Goal: Find specific page/section: Find specific page/section

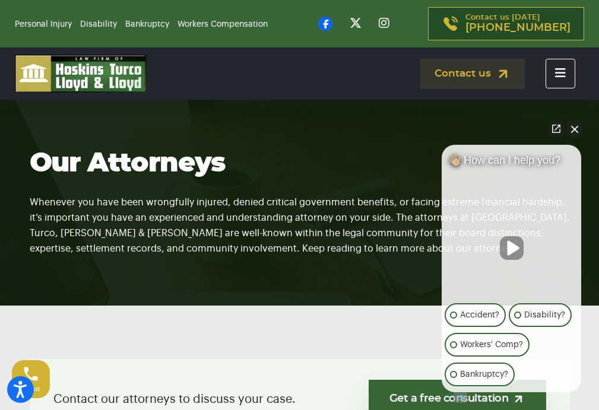
click at [581, 130] on button "Close Intaker Chat Widget" at bounding box center [574, 128] width 17 height 17
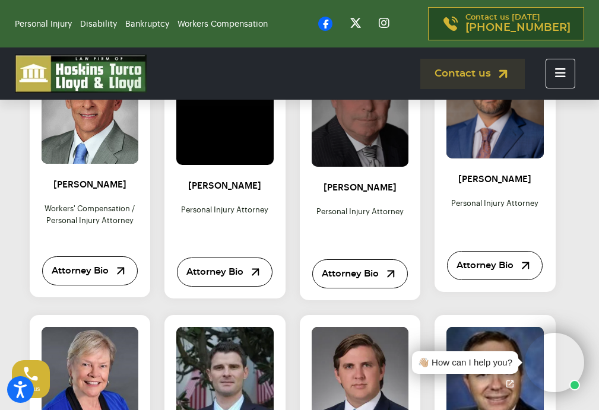
scroll to position [814, 0]
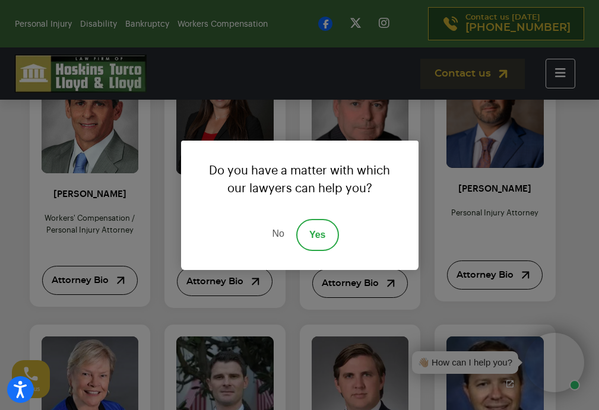
click at [279, 232] on link "No" at bounding box center [278, 235] width 36 height 32
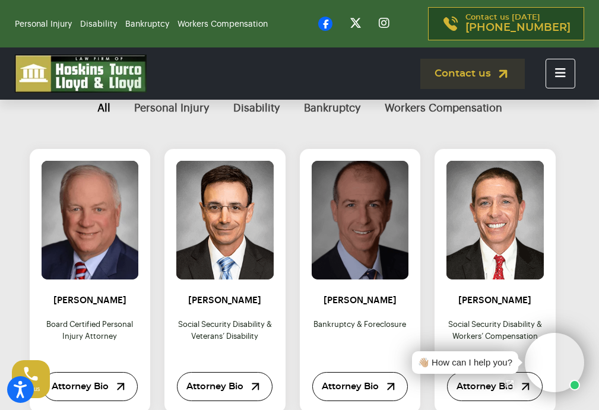
scroll to position [413, 0]
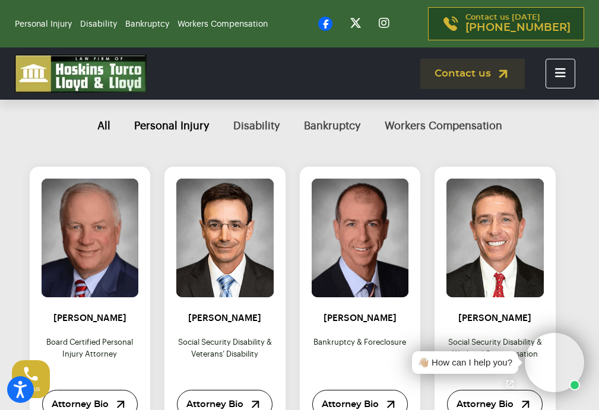
click at [169, 140] on button "Personal Injury" at bounding box center [171, 126] width 99 height 40
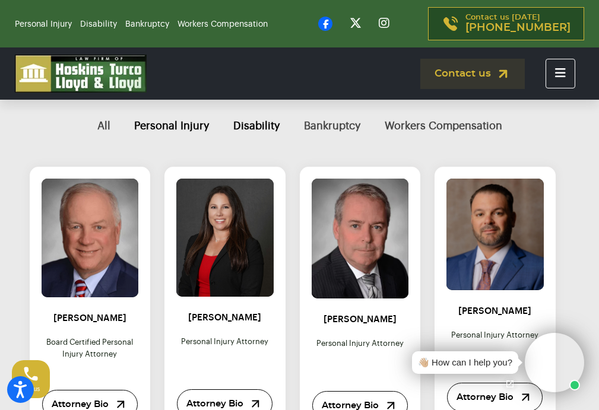
click at [259, 134] on button "Disability" at bounding box center [256, 126] width 71 height 40
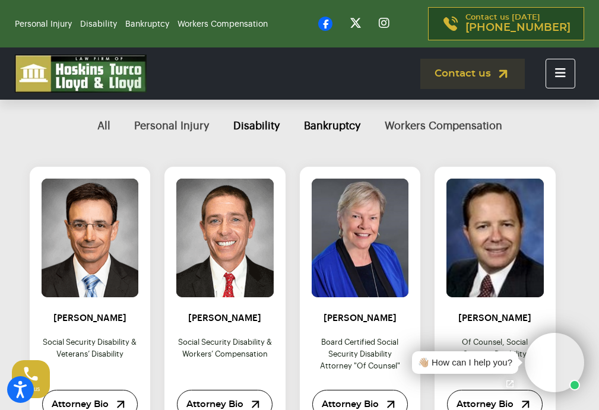
click at [357, 139] on button "Bankruptcy" at bounding box center [332, 126] width 81 height 40
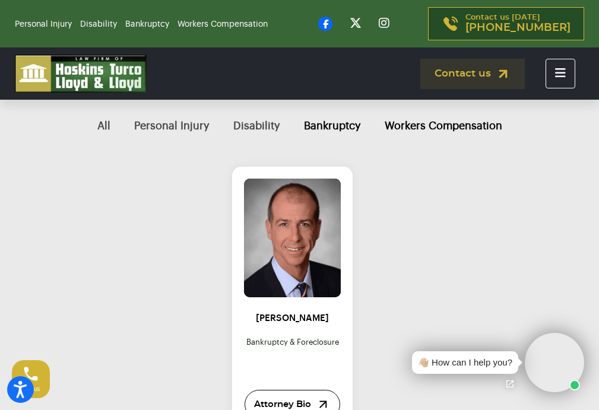
click at [444, 140] on button "Workers Compensation" at bounding box center [443, 126] width 141 height 40
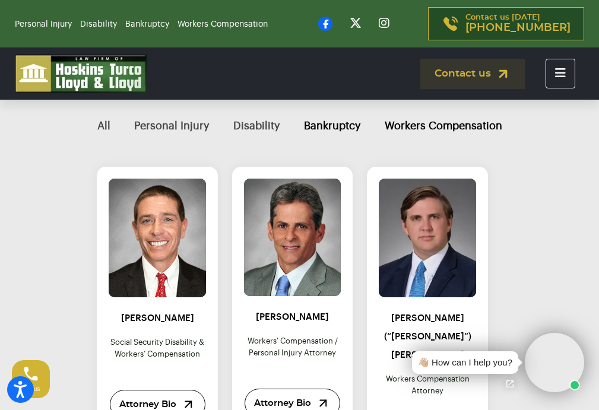
click at [348, 142] on button "Bankruptcy" at bounding box center [332, 126] width 81 height 40
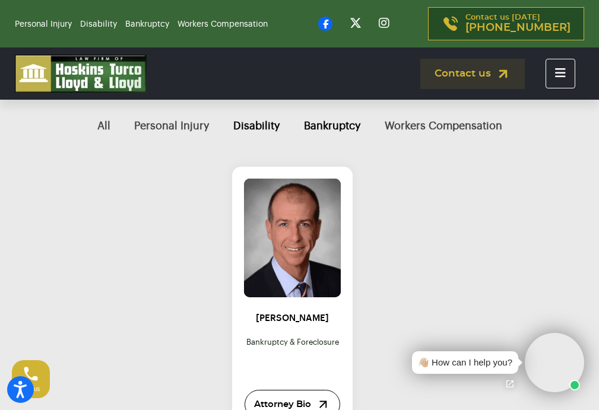
click at [269, 141] on button "Disability" at bounding box center [256, 126] width 71 height 40
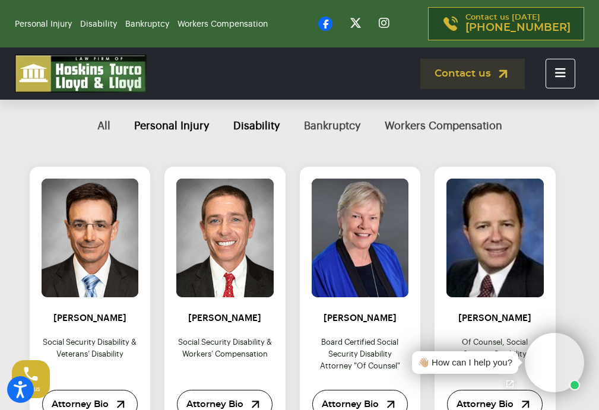
click at [176, 140] on button "Personal Injury" at bounding box center [171, 126] width 99 height 40
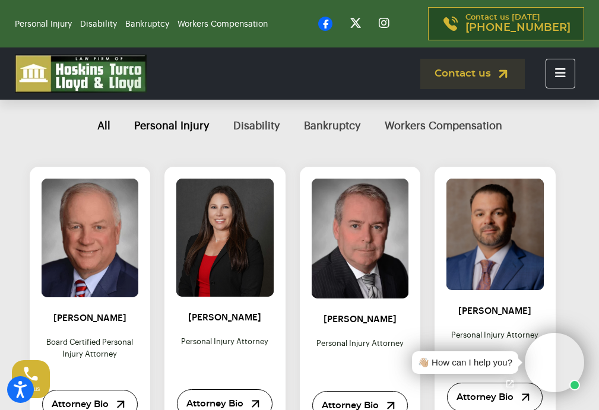
click at [96, 141] on button "All" at bounding box center [103, 126] width 37 height 40
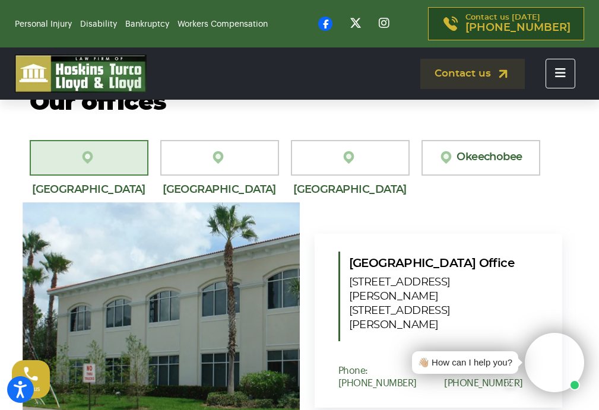
scroll to position [1691, 0]
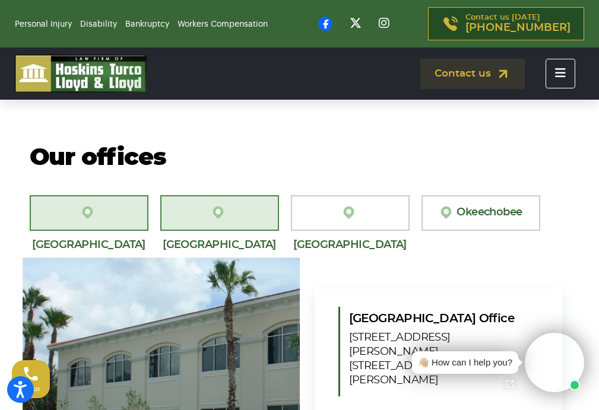
click at [236, 231] on link "[GEOGRAPHIC_DATA][PERSON_NAME]" at bounding box center [219, 213] width 119 height 36
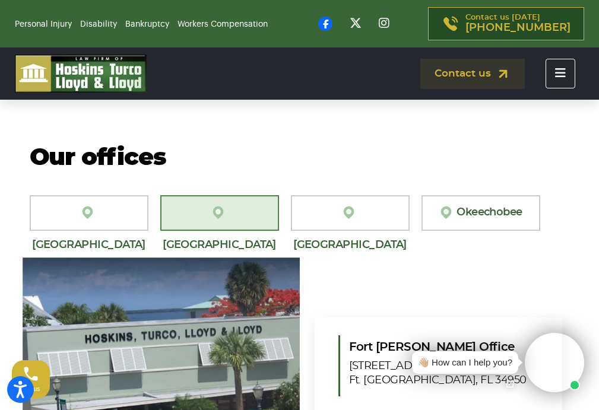
scroll to position [1789, 0]
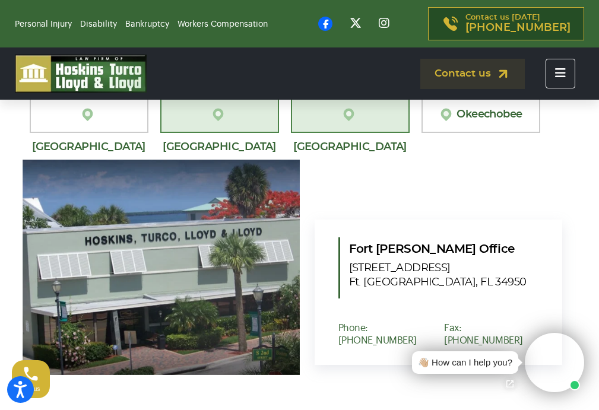
click at [367, 133] on link "[GEOGRAPHIC_DATA]" at bounding box center [350, 115] width 119 height 36
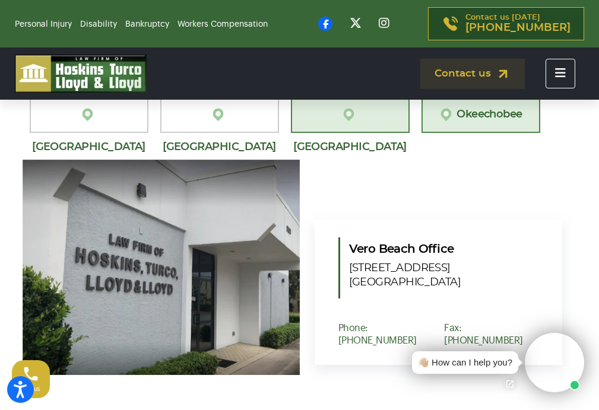
click at [462, 133] on link "Okeechobee" at bounding box center [480, 115] width 119 height 36
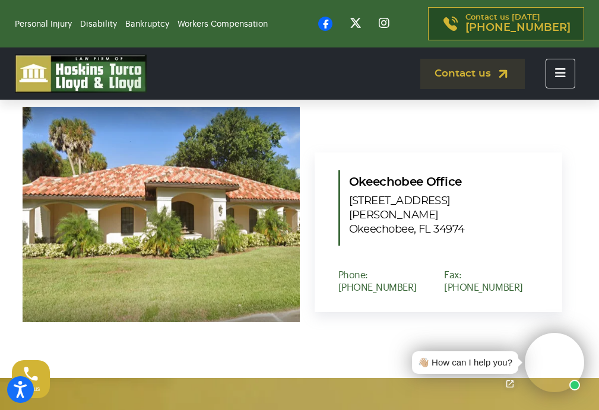
scroll to position [1834, 0]
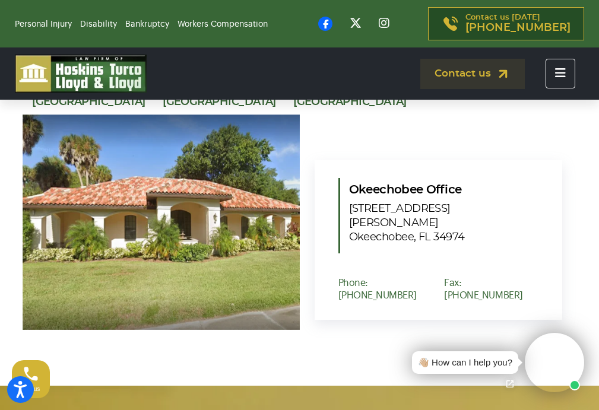
click at [361, 88] on link "[GEOGRAPHIC_DATA]" at bounding box center [350, 70] width 119 height 36
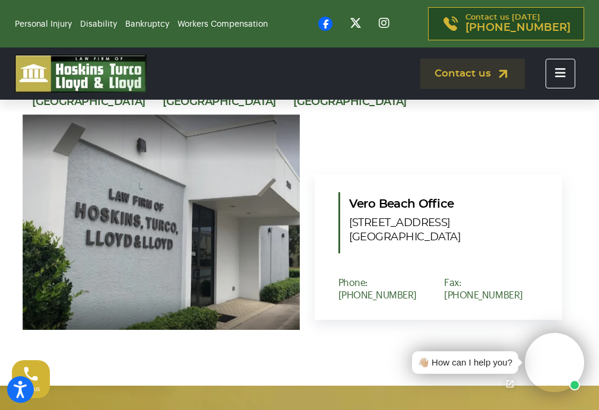
click at [229, 88] on link "[GEOGRAPHIC_DATA][PERSON_NAME]" at bounding box center [219, 70] width 119 height 36
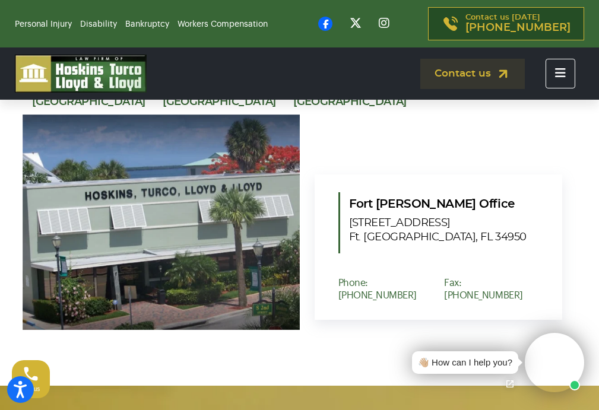
click at [98, 88] on link "[GEOGRAPHIC_DATA][PERSON_NAME]" at bounding box center [89, 70] width 119 height 36
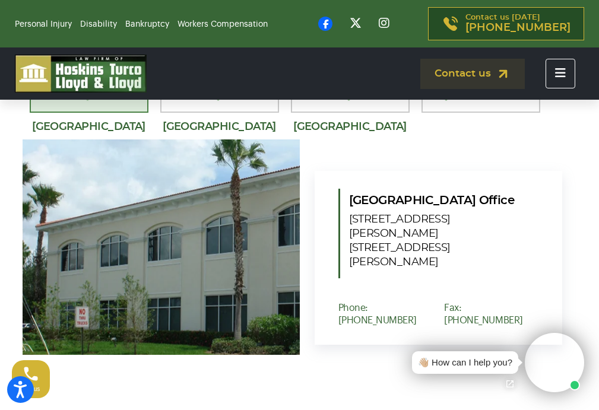
scroll to position [1714, 0]
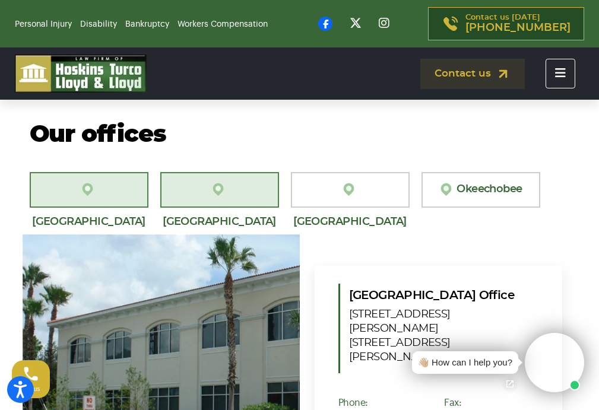
click at [211, 197] on img at bounding box center [220, 189] width 18 height 15
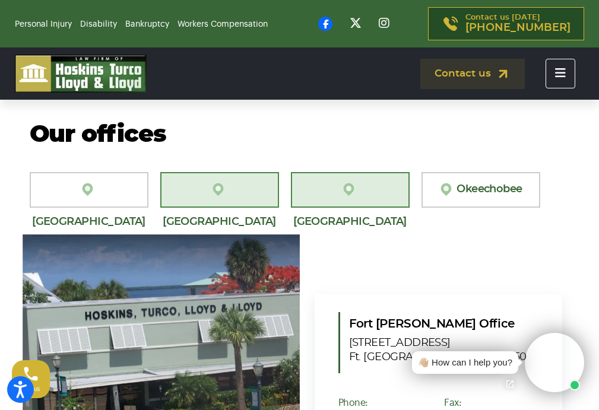
click at [329, 208] on link "[GEOGRAPHIC_DATA]" at bounding box center [350, 190] width 119 height 36
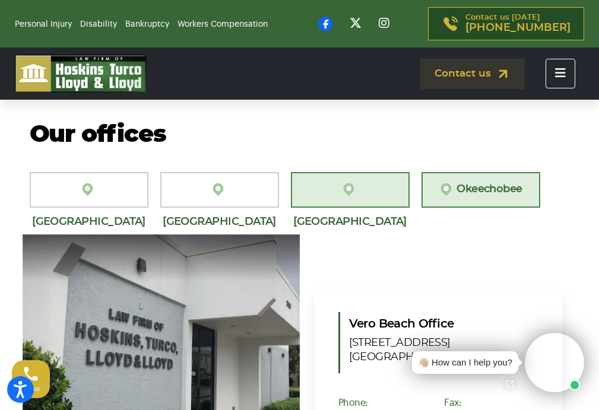
click at [465, 208] on link "Okeechobee" at bounding box center [480, 190] width 119 height 36
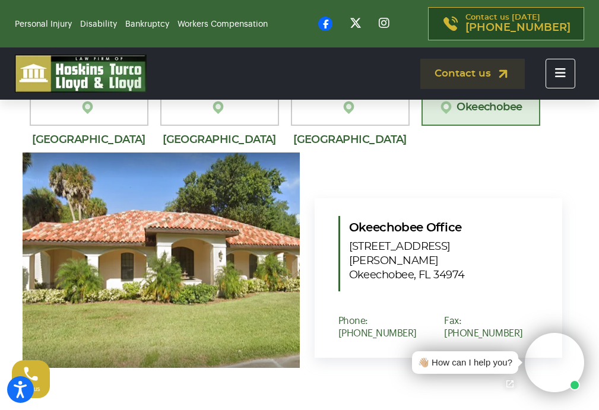
scroll to position [1870, 0]
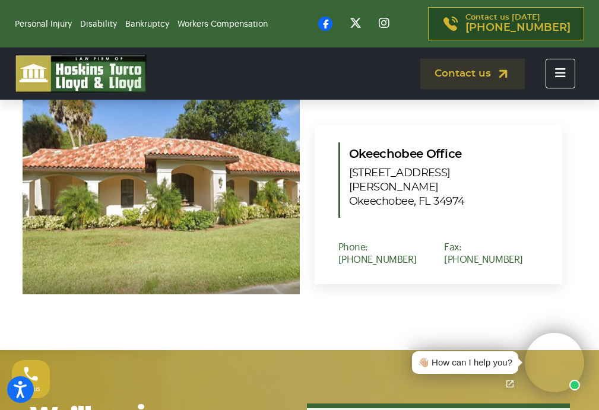
click at [232, 220] on img at bounding box center [160, 186] width 305 height 237
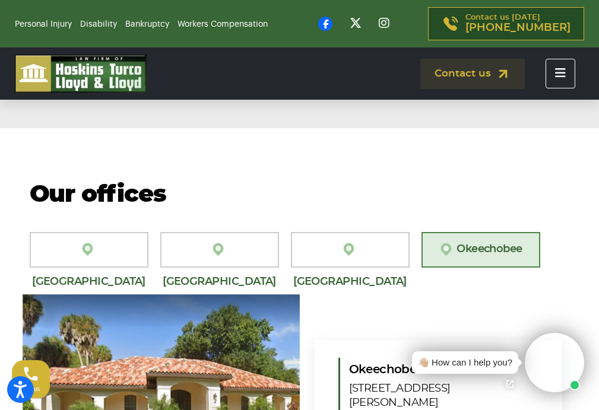
scroll to position [1518, 0]
